Goal: Transaction & Acquisition: Purchase product/service

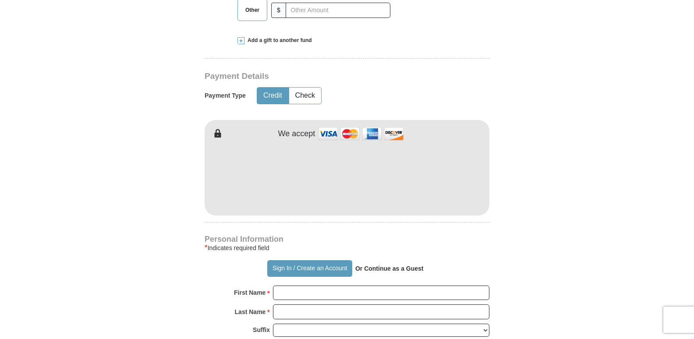
scroll to position [438, 0]
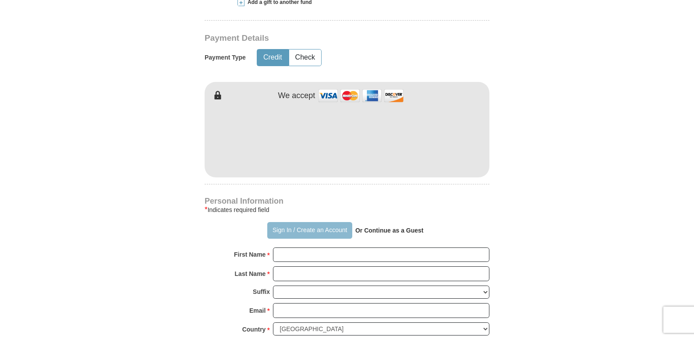
click at [287, 222] on button "Sign In / Create an Account" at bounding box center [309, 230] width 85 height 17
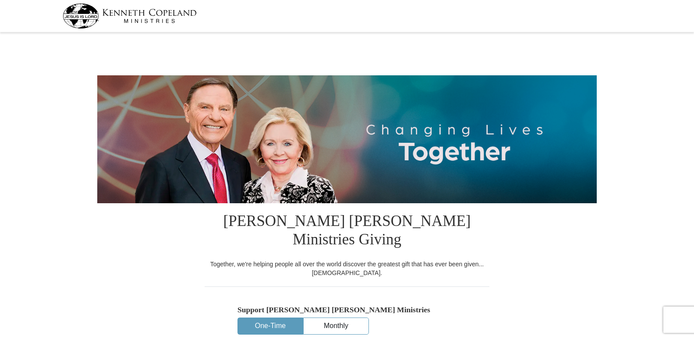
select select "WV"
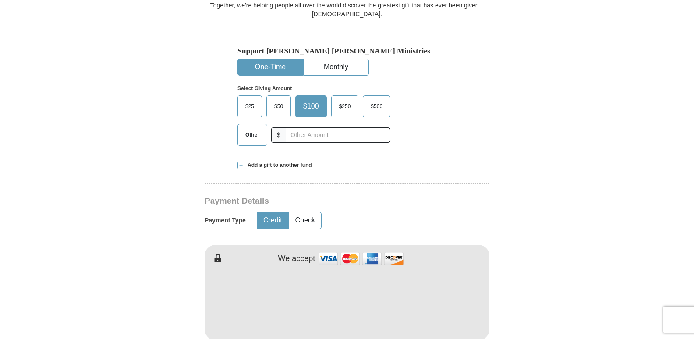
scroll to position [263, 0]
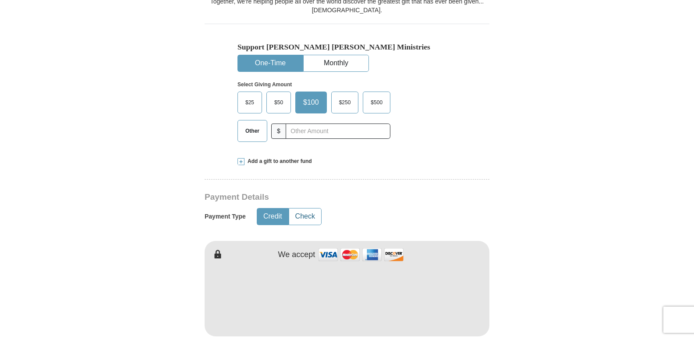
click at [308, 209] on button "Check" at bounding box center [305, 217] width 32 height 16
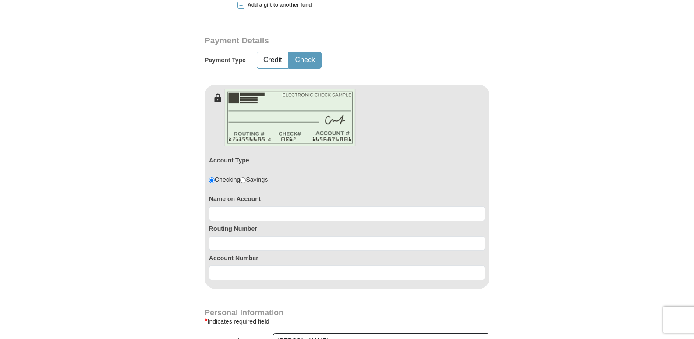
scroll to position [438, 0]
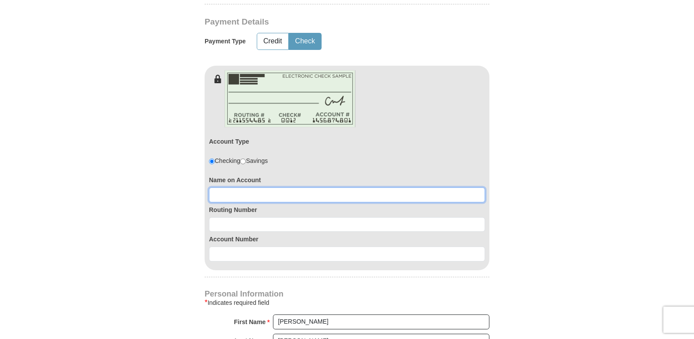
click at [251, 188] on input at bounding box center [347, 195] width 276 height 15
type input "Lisa Eaton"
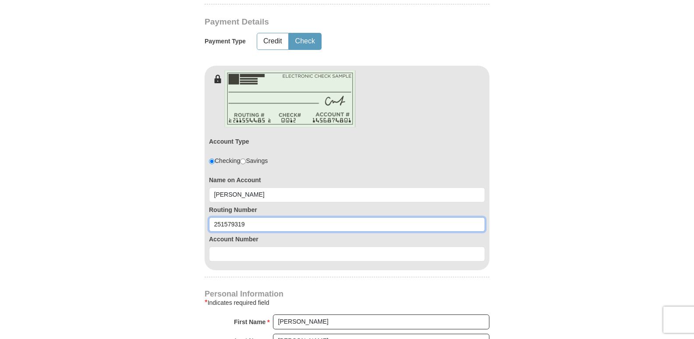
type input "251579319"
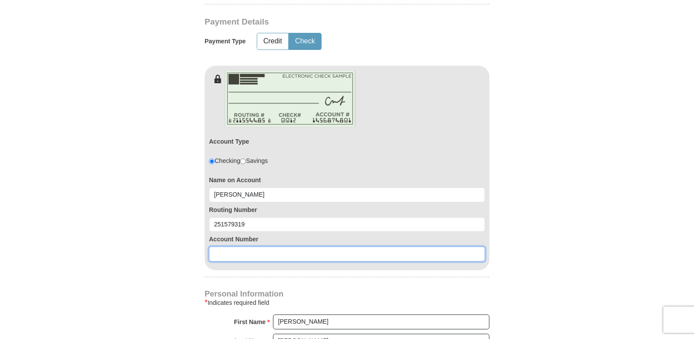
drag, startPoint x: 235, startPoint y: 230, endPoint x: 235, endPoint y: 238, distance: 7.9
click at [235, 247] on input at bounding box center [347, 254] width 276 height 15
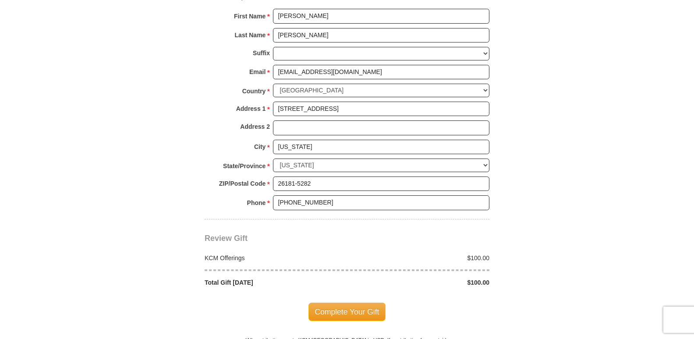
scroll to position [745, 0]
type input "0001369305"
click at [368, 302] on span "Complete Your Gift" at bounding box center [347, 311] width 78 height 18
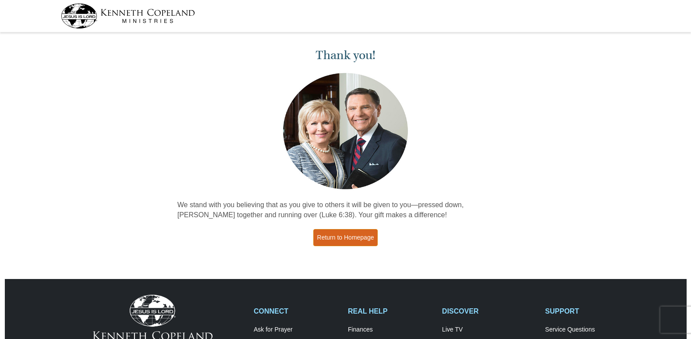
click at [349, 235] on link "Return to Homepage" at bounding box center [345, 237] width 65 height 17
